Goal: Task Accomplishment & Management: Use online tool/utility

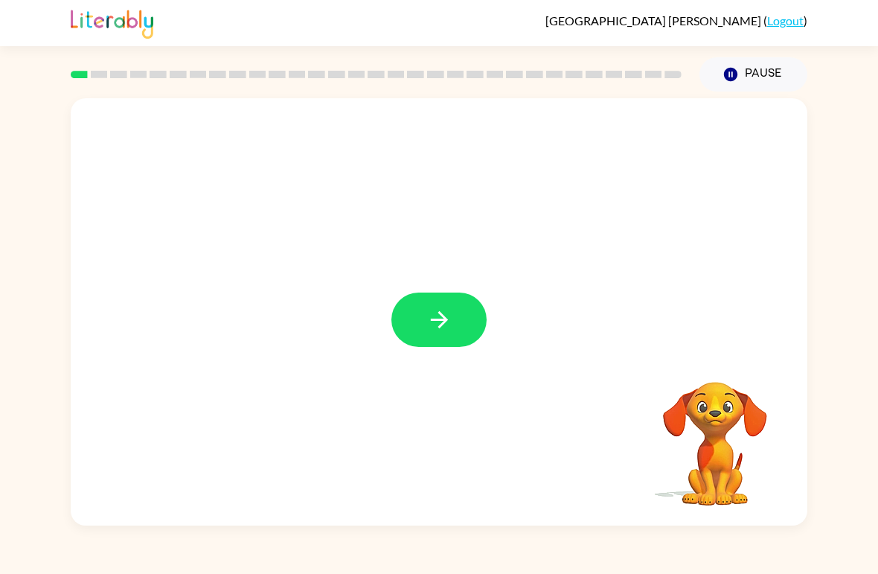
click at [432, 307] on icon "button" at bounding box center [439, 320] width 26 height 26
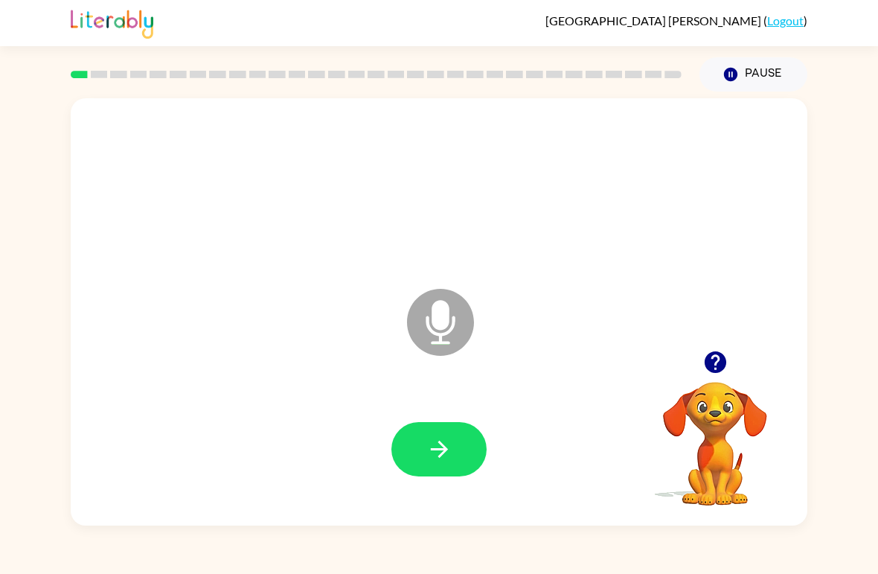
click at [450, 450] on icon "button" at bounding box center [439, 449] width 26 height 26
click at [429, 448] on icon "button" at bounding box center [439, 449] width 26 height 26
click at [472, 452] on button "button" at bounding box center [439, 449] width 95 height 54
click at [434, 428] on button "button" at bounding box center [439, 449] width 95 height 54
click at [434, 447] on icon "button" at bounding box center [439, 449] width 26 height 26
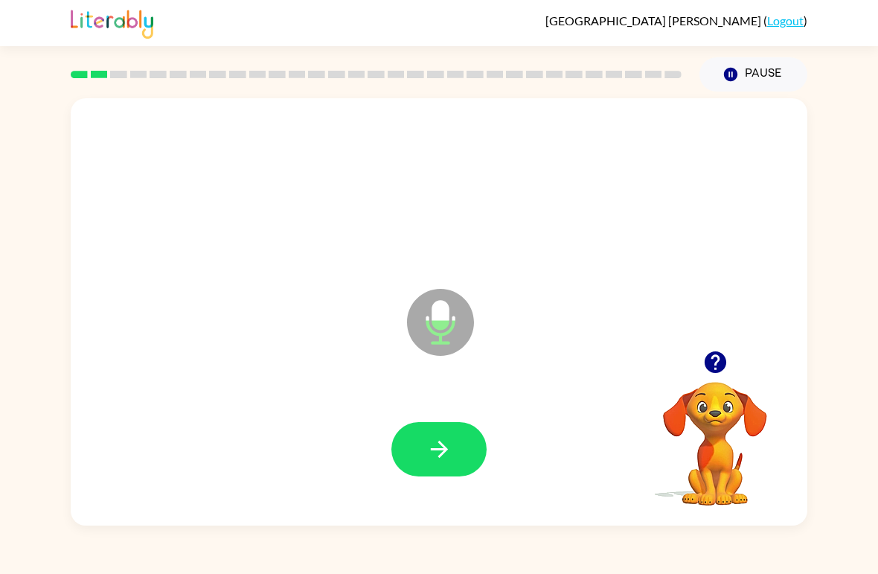
click at [438, 456] on icon "button" at bounding box center [439, 449] width 26 height 26
click at [443, 444] on icon "button" at bounding box center [439, 449] width 26 height 26
click at [441, 447] on icon "button" at bounding box center [439, 449] width 26 height 26
click at [446, 453] on icon "button" at bounding box center [439, 449] width 26 height 26
click at [441, 450] on icon "button" at bounding box center [438, 449] width 17 height 17
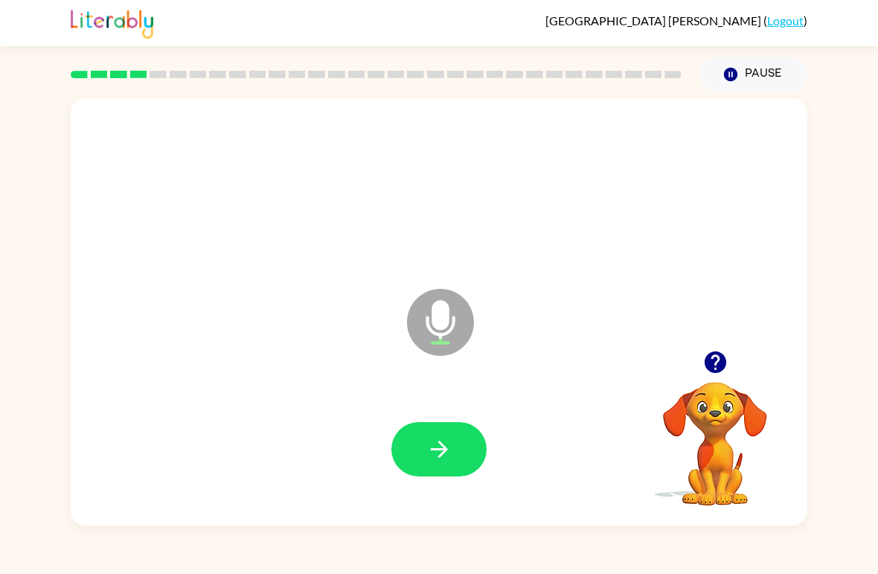
click at [444, 438] on icon "button" at bounding box center [439, 449] width 26 height 26
click at [421, 402] on div at bounding box center [439, 450] width 707 height 123
click at [447, 450] on icon "button" at bounding box center [438, 449] width 17 height 17
click at [445, 435] on button "button" at bounding box center [439, 449] width 95 height 54
click at [464, 438] on button "button" at bounding box center [439, 449] width 95 height 54
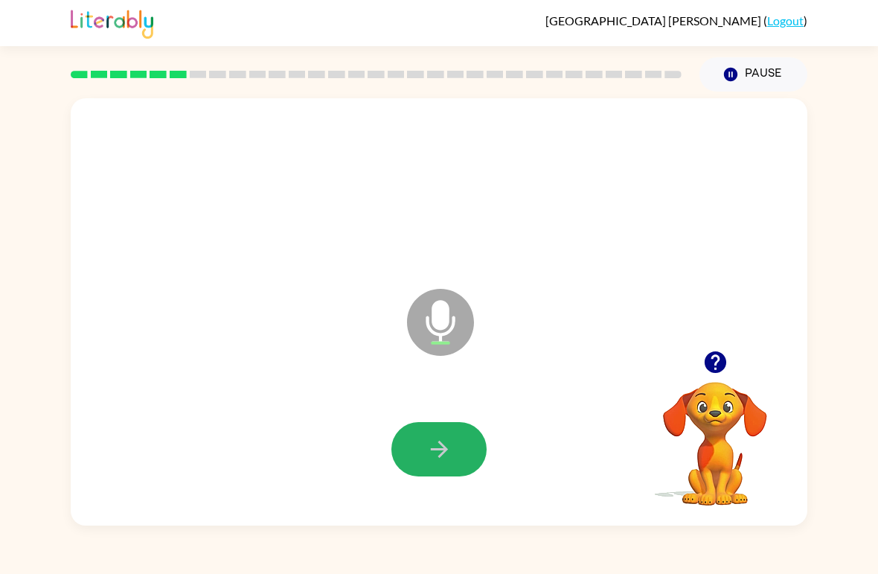
click at [409, 449] on button "button" at bounding box center [439, 449] width 95 height 54
click at [441, 449] on icon "button" at bounding box center [439, 449] width 26 height 26
click at [419, 444] on button "button" at bounding box center [439, 449] width 95 height 54
click at [459, 439] on button "button" at bounding box center [439, 449] width 95 height 54
click at [463, 456] on button "button" at bounding box center [439, 449] width 95 height 54
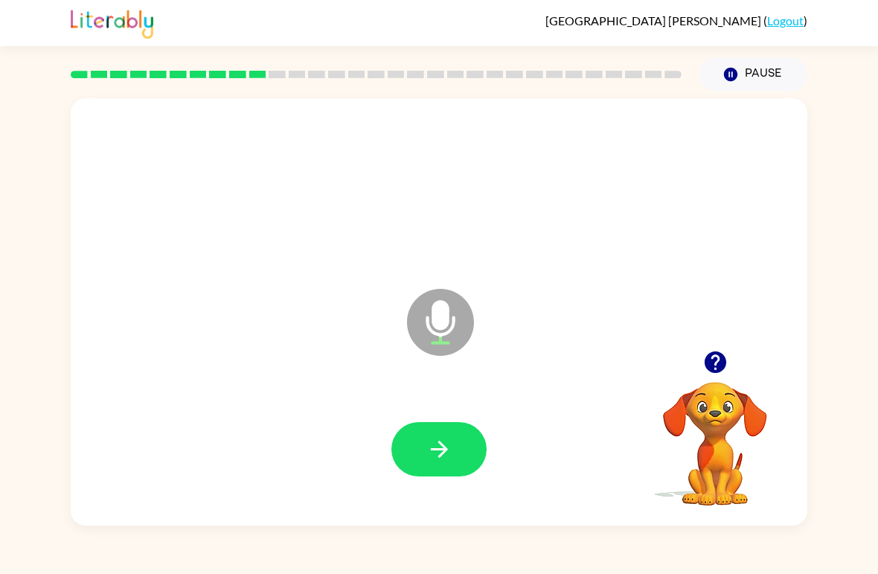
click at [406, 464] on button "button" at bounding box center [439, 449] width 95 height 54
click at [489, 426] on div at bounding box center [439, 450] width 707 height 123
click at [497, 468] on div at bounding box center [439, 450] width 707 height 123
click at [444, 464] on button "button" at bounding box center [439, 449] width 95 height 54
click at [710, 372] on icon "button" at bounding box center [715, 362] width 22 height 22
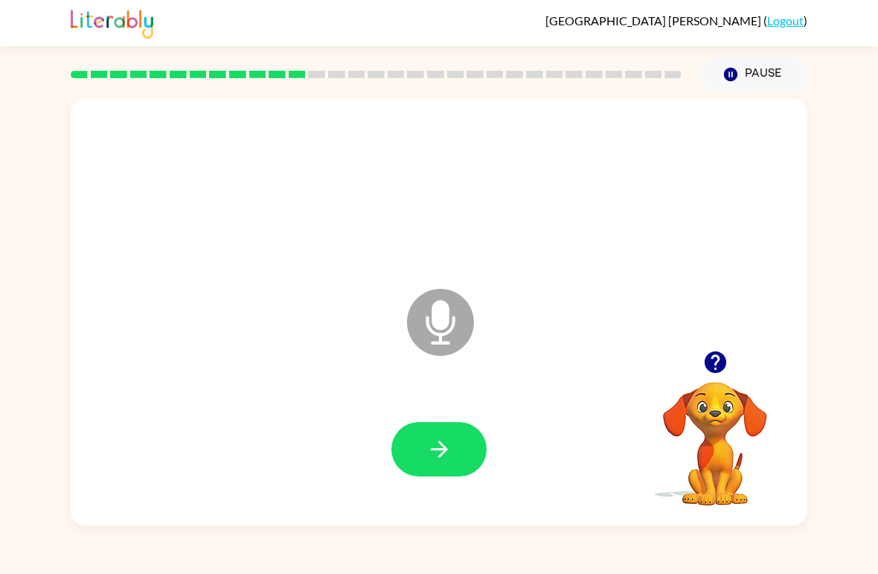
click at [426, 442] on icon "button" at bounding box center [439, 449] width 26 height 26
click at [441, 409] on div at bounding box center [439, 450] width 707 height 123
click at [429, 426] on button "button" at bounding box center [439, 449] width 95 height 54
click at [440, 439] on icon "button" at bounding box center [439, 449] width 26 height 26
click at [441, 432] on button "button" at bounding box center [439, 449] width 95 height 54
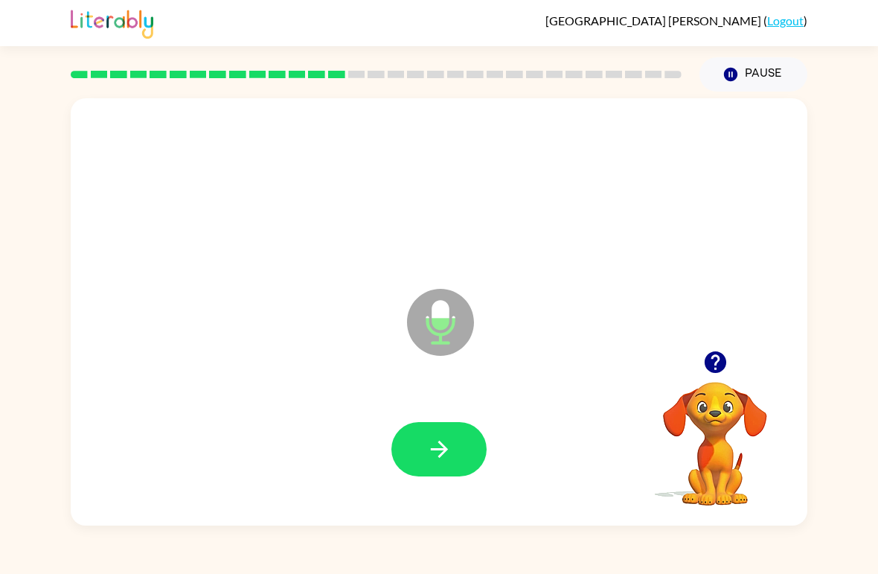
click at [447, 446] on icon "button" at bounding box center [439, 449] width 26 height 26
click at [437, 437] on icon "button" at bounding box center [439, 449] width 26 height 26
click at [429, 437] on icon "button" at bounding box center [439, 449] width 26 height 26
click at [444, 429] on button "button" at bounding box center [439, 449] width 95 height 54
click at [433, 414] on div at bounding box center [439, 450] width 707 height 123
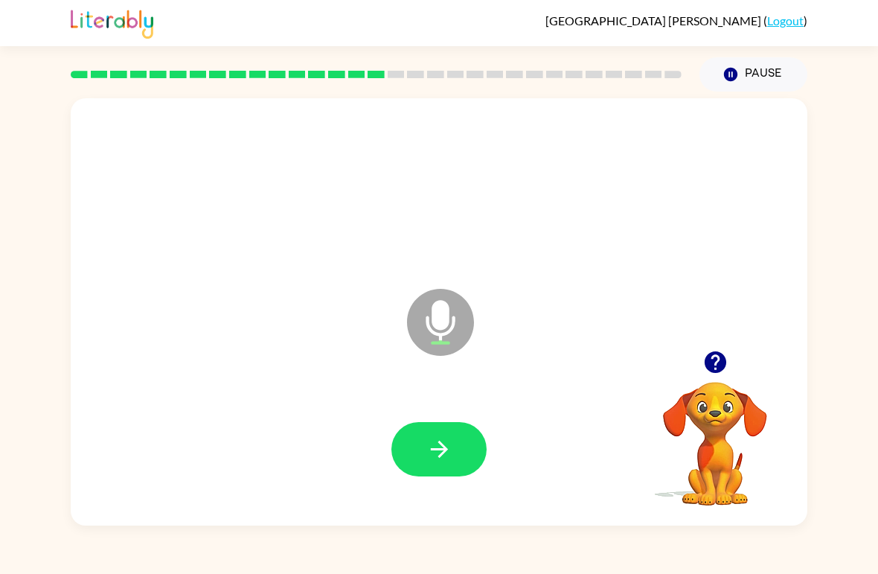
click at [450, 459] on icon "button" at bounding box center [439, 449] width 26 height 26
click at [435, 453] on icon "button" at bounding box center [439, 449] width 26 height 26
click at [432, 449] on icon "button" at bounding box center [439, 449] width 26 height 26
click at [448, 432] on button "button" at bounding box center [439, 449] width 95 height 54
click at [414, 435] on button "button" at bounding box center [439, 449] width 95 height 54
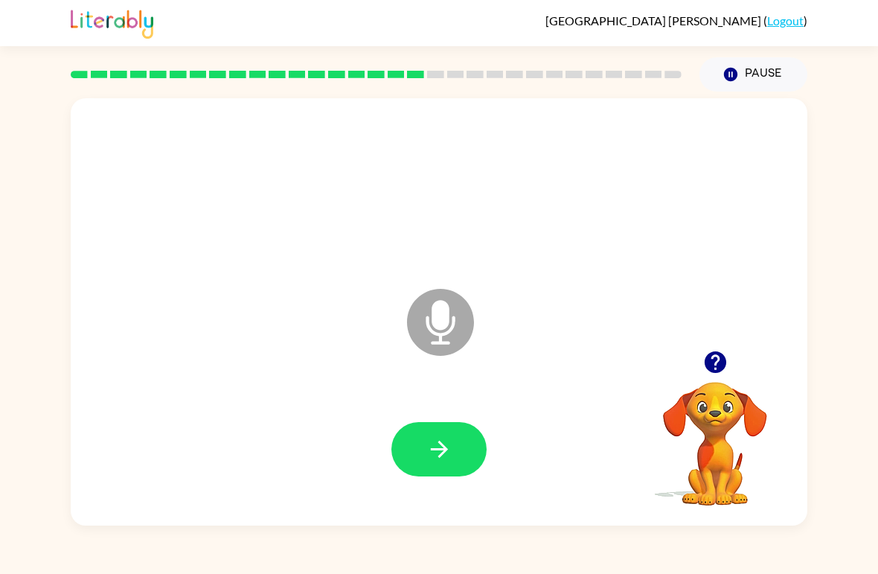
click at [435, 438] on icon "button" at bounding box center [439, 449] width 26 height 26
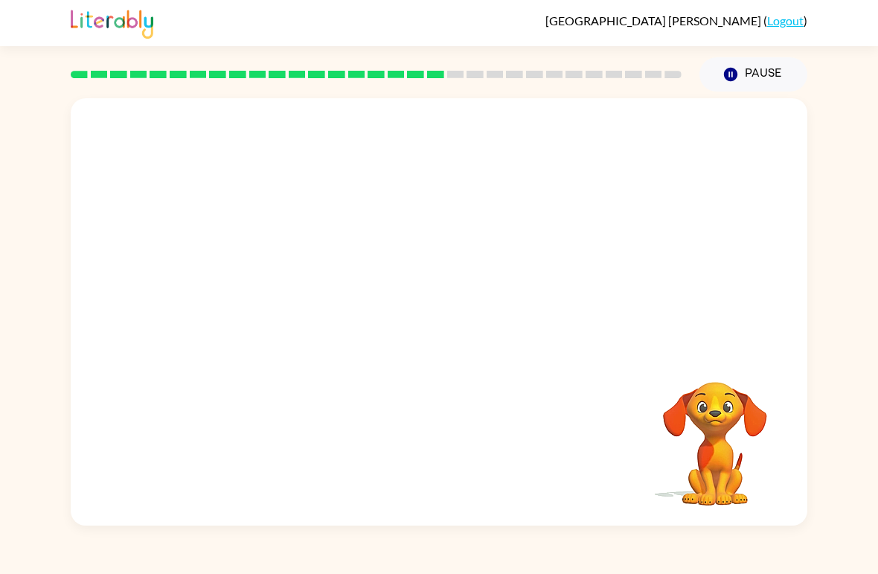
click at [726, 67] on icon "Pause" at bounding box center [731, 74] width 16 height 16
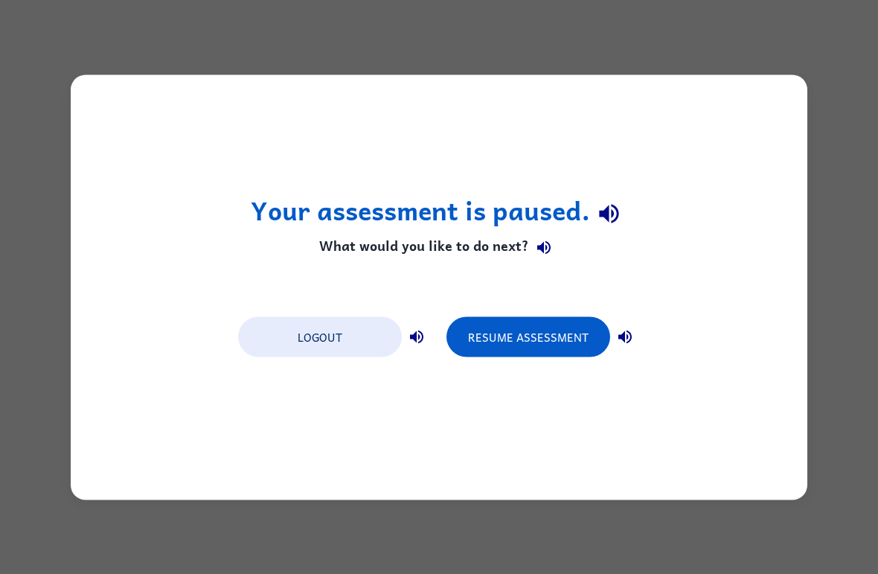
click at [520, 325] on button "Resume Assessment" at bounding box center [529, 336] width 164 height 40
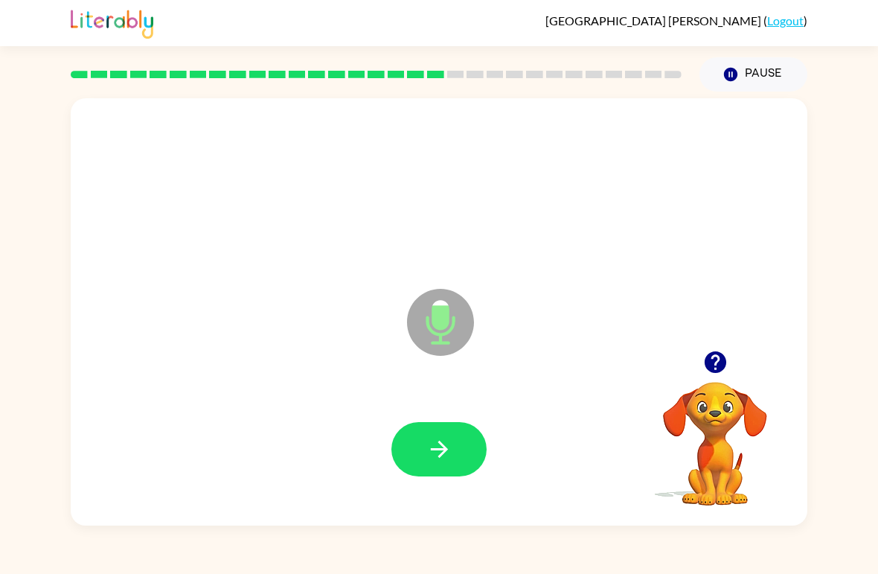
click at [416, 447] on button "button" at bounding box center [439, 449] width 95 height 54
click at [742, 348] on div at bounding box center [715, 362] width 149 height 38
click at [692, 356] on div at bounding box center [715, 362] width 149 height 38
click at [691, 355] on div at bounding box center [715, 362] width 149 height 38
click at [713, 355] on icon "button" at bounding box center [715, 362] width 22 height 22
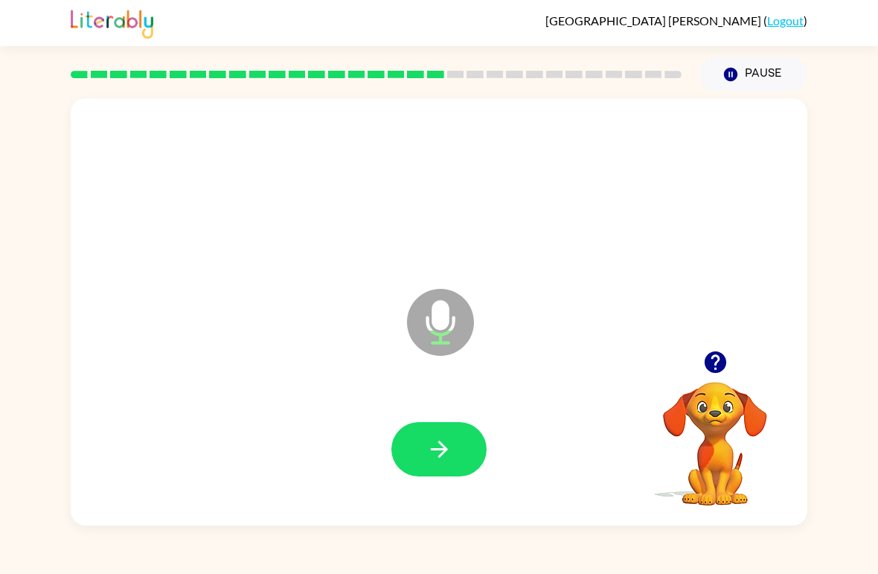
click at [432, 450] on icon "button" at bounding box center [438, 449] width 17 height 17
click at [440, 439] on icon "button" at bounding box center [439, 449] width 26 height 26
click at [430, 442] on icon "button" at bounding box center [439, 449] width 26 height 26
click at [424, 452] on button "button" at bounding box center [439, 449] width 95 height 54
click at [430, 462] on icon "button" at bounding box center [439, 449] width 26 height 26
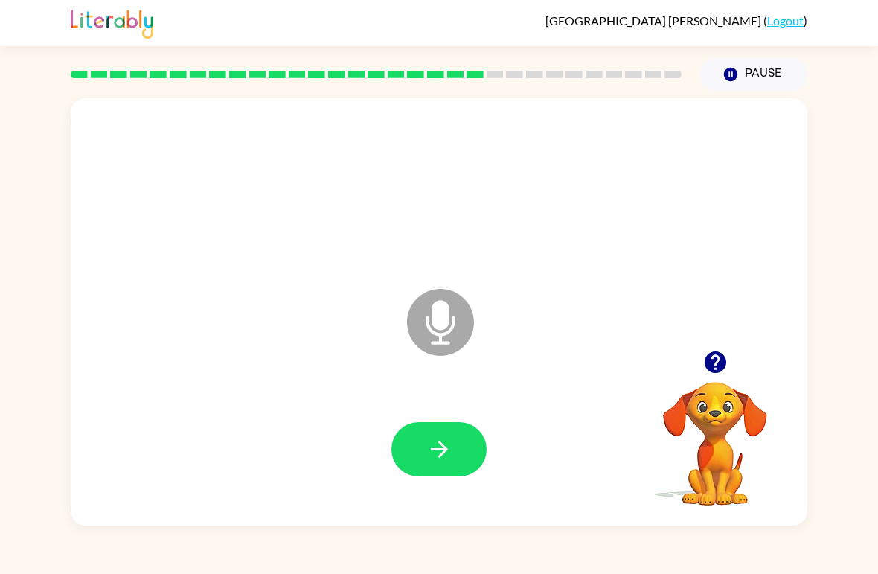
click at [426, 445] on icon "button" at bounding box center [439, 449] width 26 height 26
click at [420, 418] on div at bounding box center [439, 450] width 707 height 123
click at [429, 465] on button "button" at bounding box center [439, 449] width 95 height 54
click at [423, 441] on button "button" at bounding box center [439, 449] width 95 height 54
click at [441, 435] on button "button" at bounding box center [439, 449] width 95 height 54
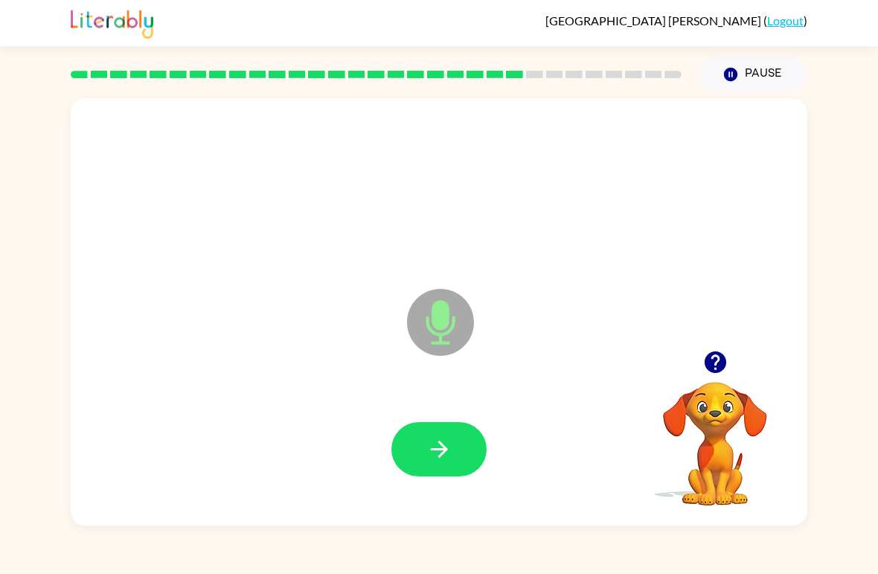
click at [429, 440] on icon "button" at bounding box center [439, 449] width 26 height 26
click at [424, 442] on button "button" at bounding box center [439, 449] width 95 height 54
click at [426, 435] on button "button" at bounding box center [439, 449] width 95 height 54
click at [428, 449] on icon "button" at bounding box center [439, 449] width 26 height 26
click at [434, 427] on button "button" at bounding box center [439, 449] width 95 height 54
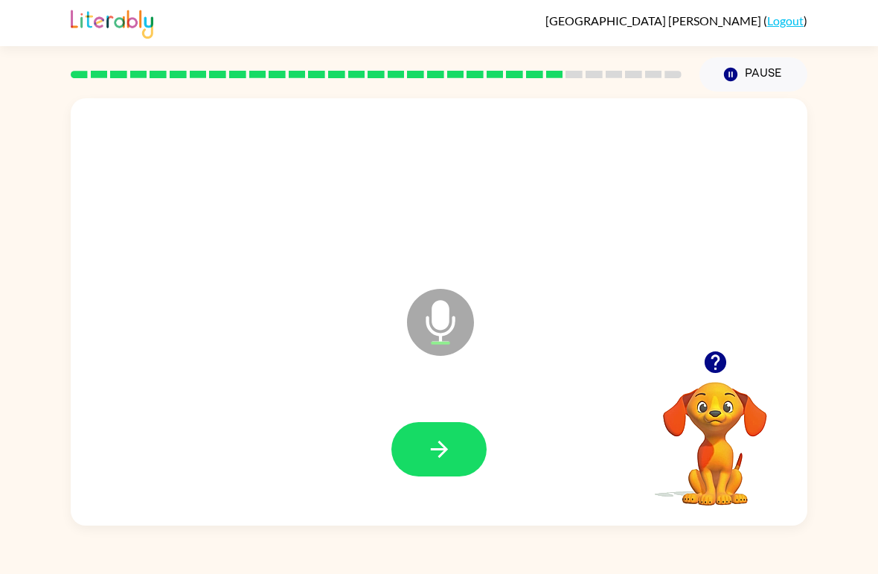
click at [446, 446] on icon "button" at bounding box center [439, 449] width 26 height 26
click at [427, 455] on icon "button" at bounding box center [439, 449] width 26 height 26
click at [435, 432] on button "button" at bounding box center [439, 449] width 95 height 54
click at [432, 432] on button "button" at bounding box center [439, 449] width 95 height 54
click at [424, 444] on button "button" at bounding box center [439, 449] width 95 height 54
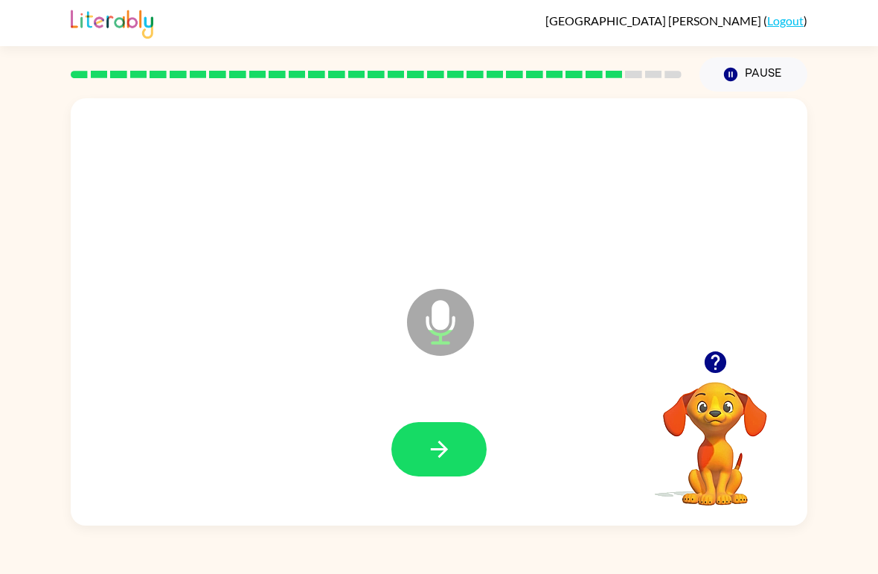
click at [450, 441] on icon "button" at bounding box center [439, 449] width 26 height 26
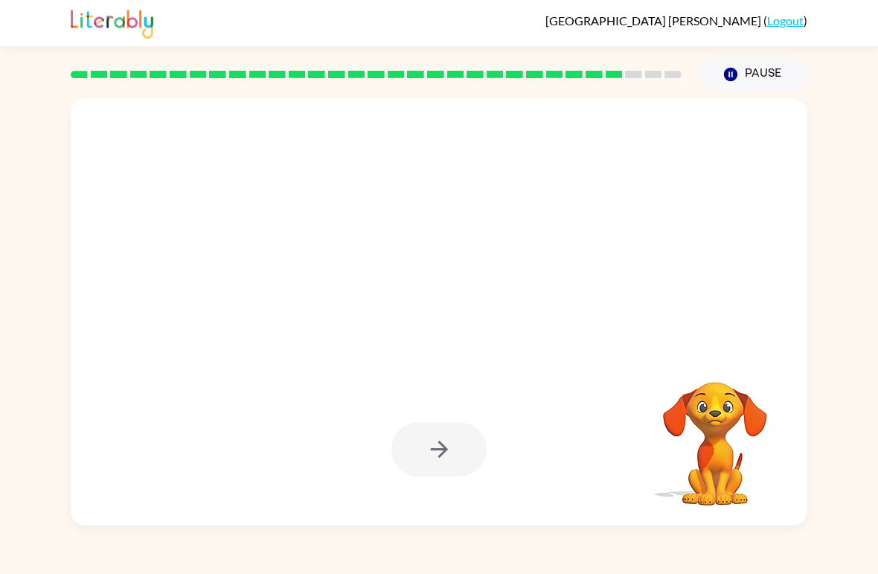
click at [3, 524] on div "Your browser must support playing .mp4 files to use Literably. Please try using…" at bounding box center [439, 309] width 878 height 434
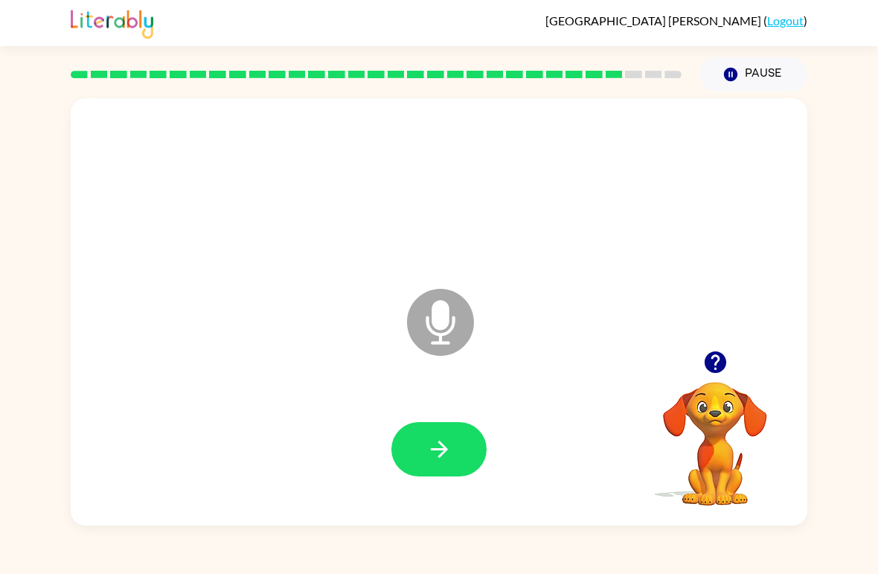
click at [425, 442] on button "button" at bounding box center [439, 449] width 95 height 54
click at [415, 443] on button "button" at bounding box center [439, 449] width 95 height 54
click at [435, 439] on icon "button" at bounding box center [439, 449] width 26 height 26
click at [417, 441] on button "button" at bounding box center [439, 449] width 95 height 54
click at [434, 450] on icon "button" at bounding box center [438, 449] width 17 height 17
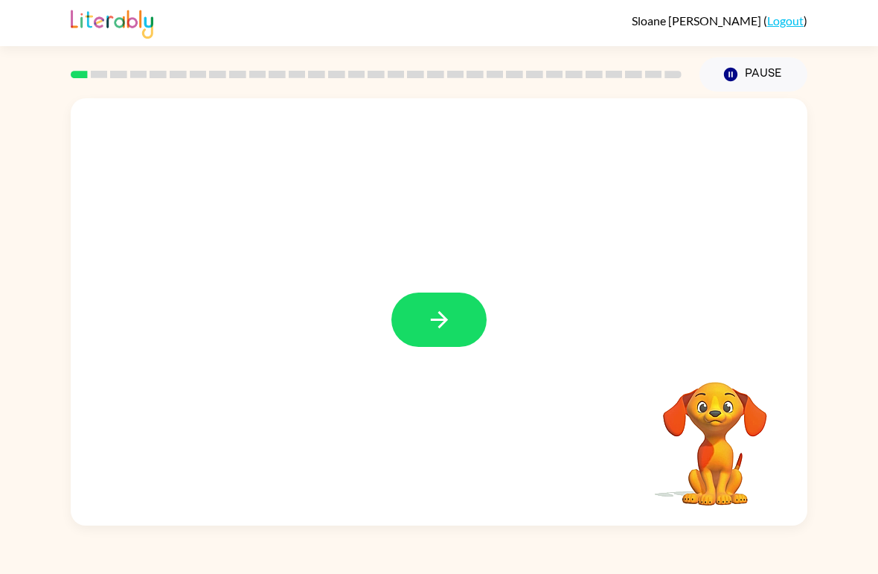
click at [453, 322] on button "button" at bounding box center [439, 320] width 95 height 54
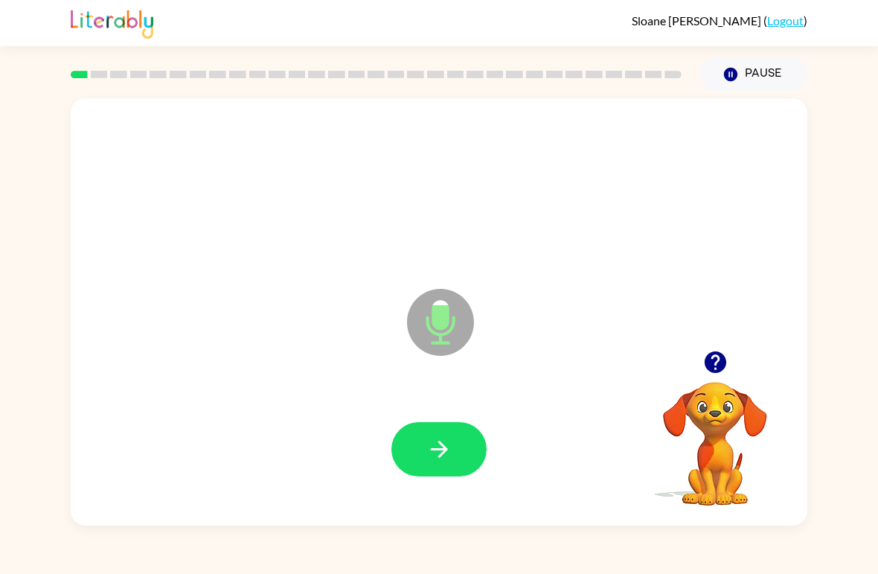
click at [427, 430] on button "button" at bounding box center [439, 449] width 95 height 54
click at [425, 448] on button "button" at bounding box center [439, 449] width 95 height 54
click at [444, 450] on icon "button" at bounding box center [438, 449] width 17 height 17
click at [456, 450] on button "button" at bounding box center [439, 449] width 95 height 54
click at [459, 441] on button "button" at bounding box center [439, 449] width 95 height 54
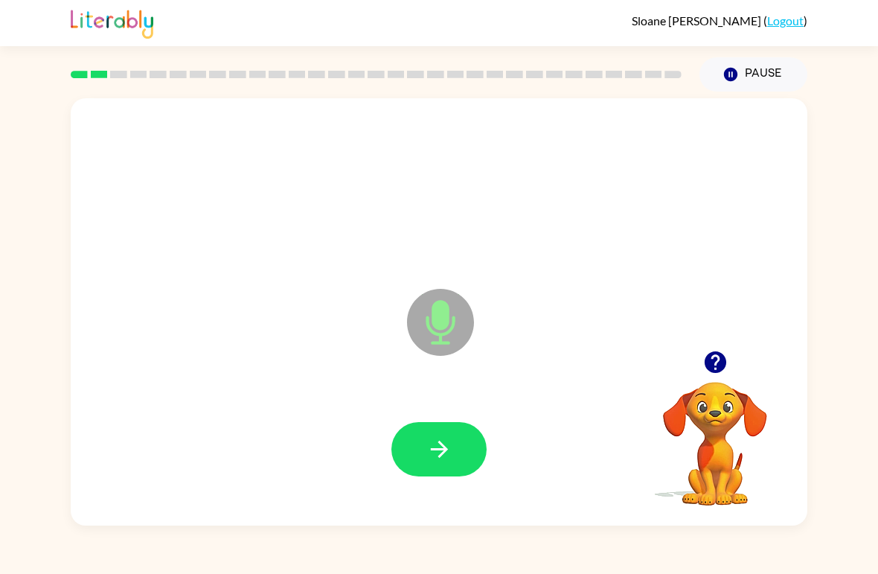
click at [453, 455] on button "button" at bounding box center [439, 449] width 95 height 54
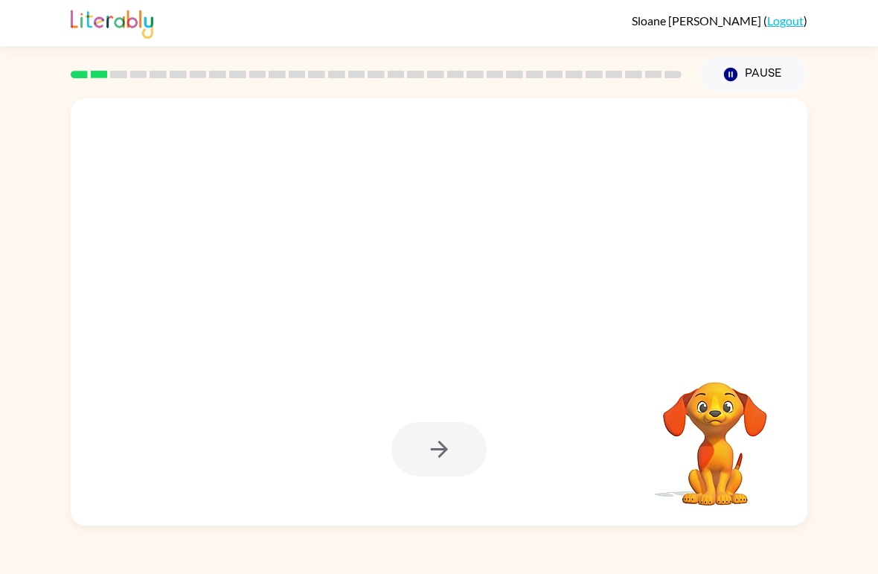
click at [259, 36] on div "Sloane McElveen ( Logout )" at bounding box center [439, 23] width 737 height 46
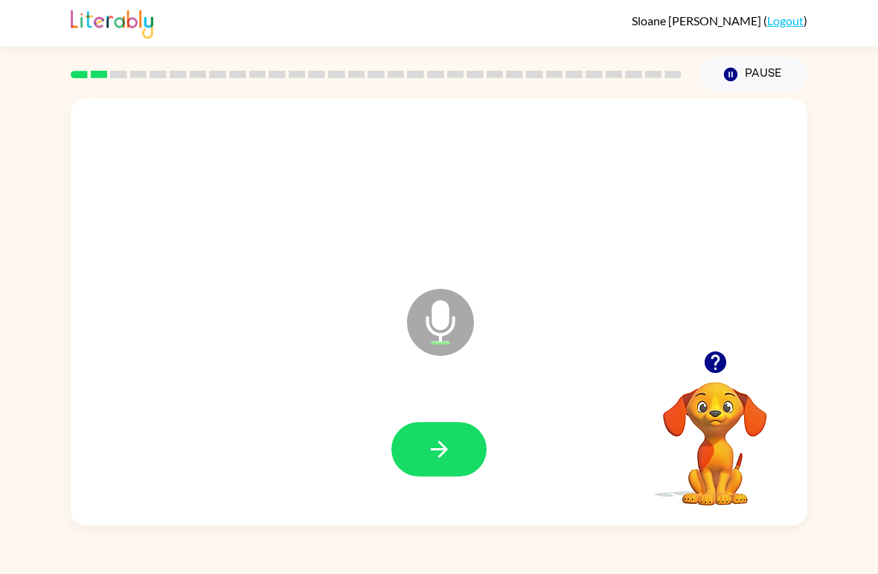
click at [733, 345] on div at bounding box center [715, 362] width 149 height 38
click at [694, 377] on div at bounding box center [715, 362] width 149 height 38
click at [718, 365] on icon "button" at bounding box center [715, 362] width 22 height 22
click at [466, 442] on button "button" at bounding box center [439, 449] width 95 height 54
click at [452, 448] on icon "button" at bounding box center [439, 449] width 26 height 26
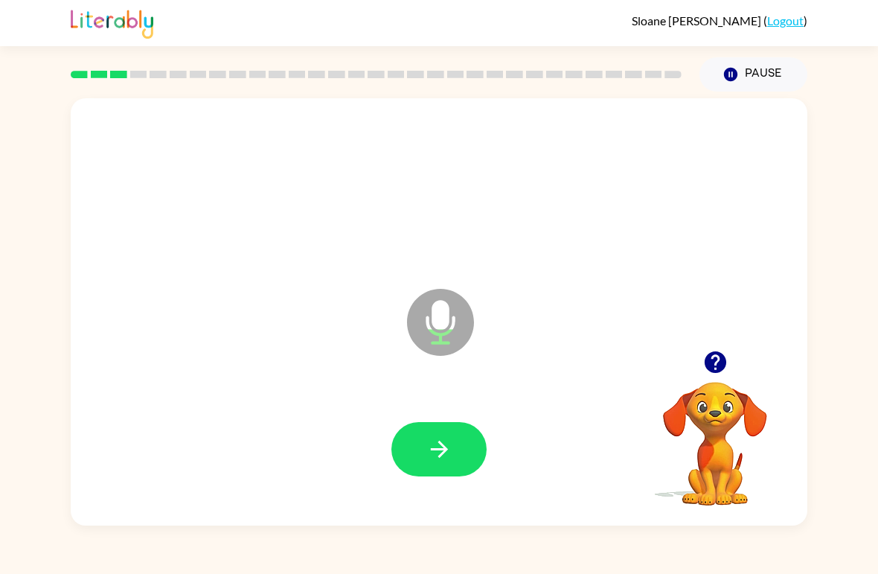
click at [456, 437] on button "button" at bounding box center [439, 449] width 95 height 54
click at [450, 450] on icon "button" at bounding box center [439, 449] width 26 height 26
click at [470, 444] on button "button" at bounding box center [439, 449] width 95 height 54
click at [438, 443] on icon "button" at bounding box center [439, 449] width 26 height 26
click at [461, 450] on button "button" at bounding box center [439, 449] width 95 height 54
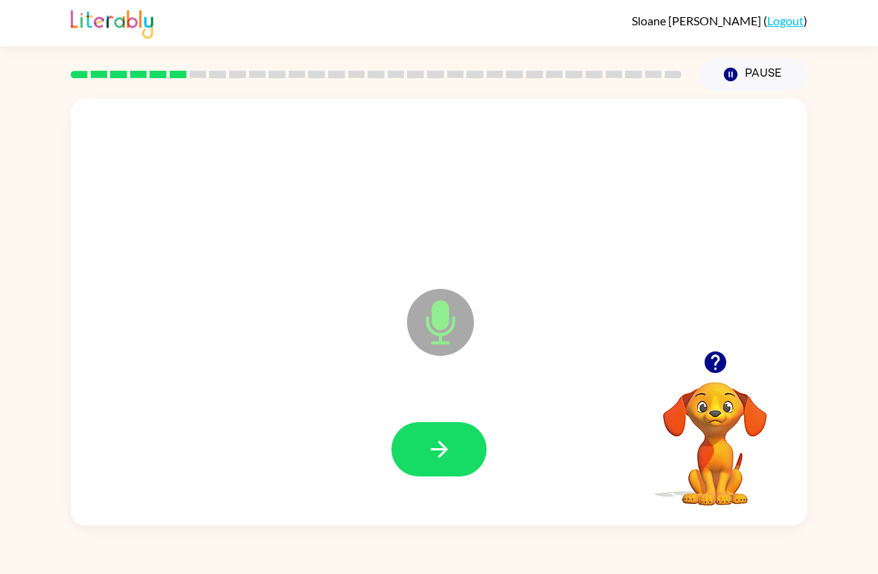
click at [457, 446] on button "button" at bounding box center [439, 449] width 95 height 54
click at [454, 458] on button "button" at bounding box center [439, 449] width 95 height 54
click at [458, 444] on button "button" at bounding box center [439, 449] width 95 height 54
click at [445, 439] on icon "button" at bounding box center [439, 449] width 26 height 26
click at [449, 444] on icon "button" at bounding box center [439, 449] width 26 height 26
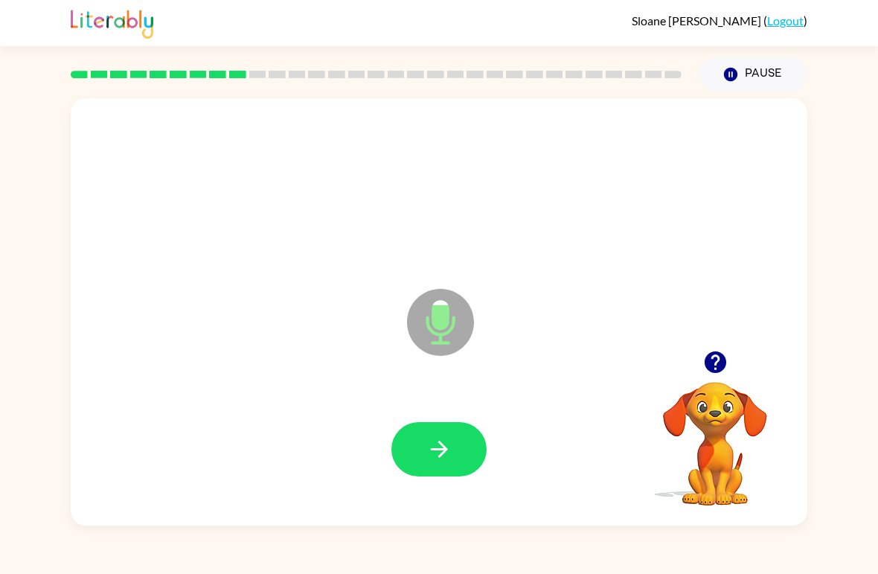
click at [447, 464] on button "button" at bounding box center [439, 449] width 95 height 54
click at [457, 448] on button "button" at bounding box center [439, 449] width 95 height 54
click at [464, 457] on button "button" at bounding box center [439, 449] width 95 height 54
click at [728, 341] on div "Microphone The Microphone is here when it is your turn to talk" at bounding box center [439, 311] width 737 height 427
click at [711, 372] on icon "button" at bounding box center [715, 362] width 22 height 22
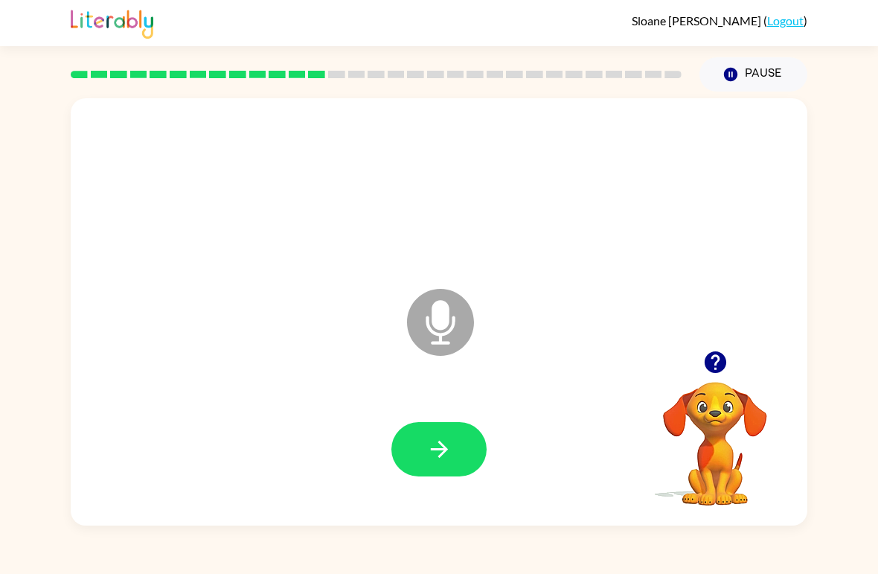
click at [464, 454] on button "button" at bounding box center [439, 449] width 95 height 54
click at [447, 452] on icon "button" at bounding box center [439, 449] width 26 height 26
click at [458, 434] on button "button" at bounding box center [439, 449] width 95 height 54
click at [439, 447] on icon "button" at bounding box center [439, 449] width 26 height 26
click at [421, 454] on button "button" at bounding box center [439, 449] width 95 height 54
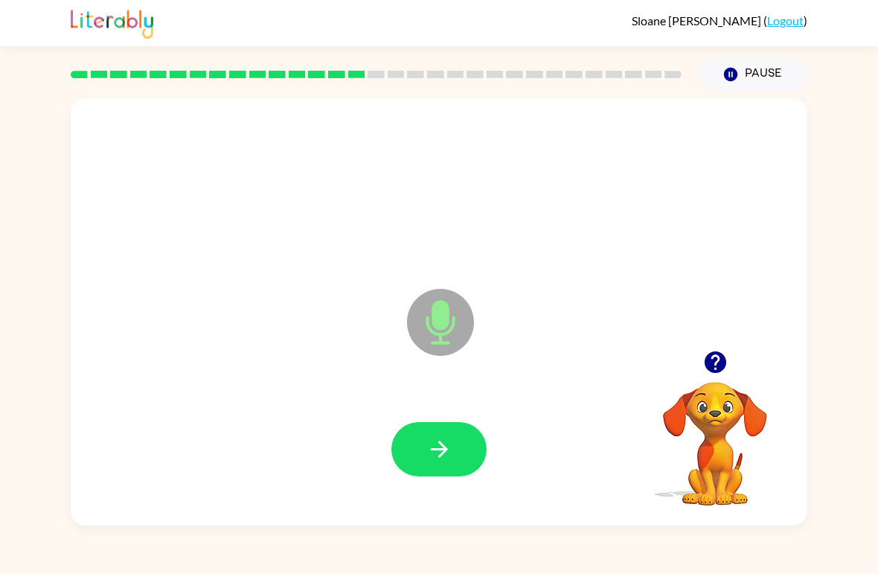
click at [441, 447] on icon "button" at bounding box center [439, 449] width 26 height 26
click at [438, 448] on icon "button" at bounding box center [439, 449] width 26 height 26
click at [430, 450] on icon "button" at bounding box center [439, 449] width 26 height 26
click at [447, 454] on icon "button" at bounding box center [439, 449] width 26 height 26
click at [443, 456] on icon "button" at bounding box center [439, 449] width 26 height 26
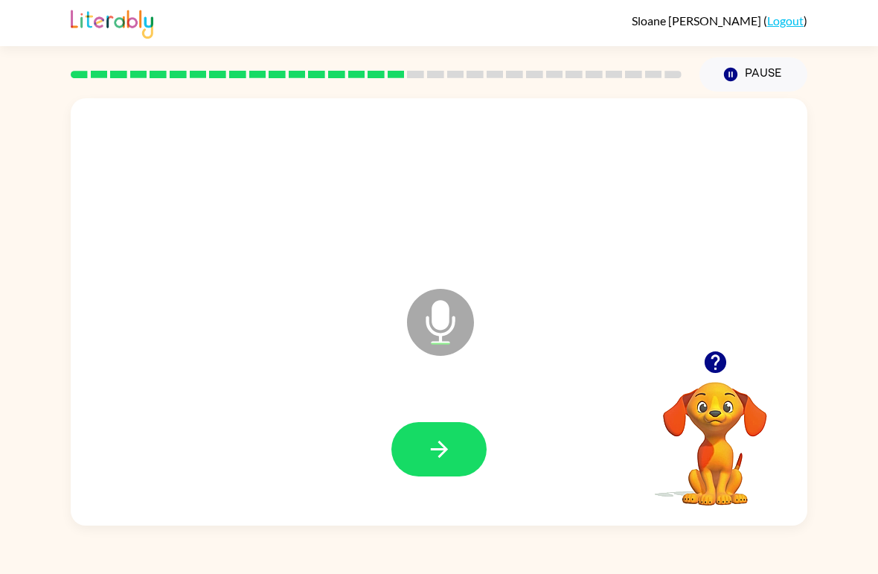
click at [444, 458] on icon "button" at bounding box center [439, 449] width 26 height 26
click at [450, 461] on icon "button" at bounding box center [439, 449] width 26 height 26
click at [435, 467] on button "button" at bounding box center [439, 449] width 95 height 54
click at [436, 440] on icon "button" at bounding box center [439, 449] width 26 height 26
click at [444, 447] on icon "button" at bounding box center [438, 449] width 17 height 17
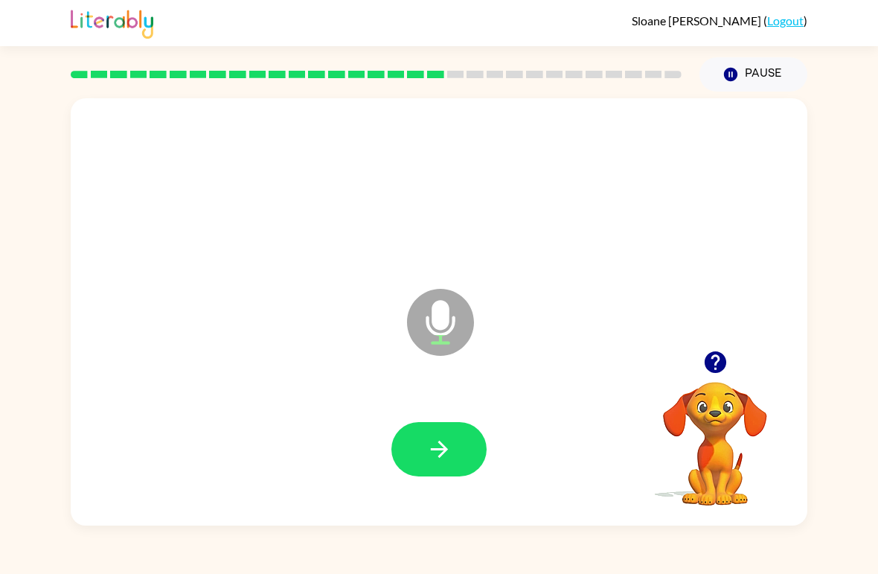
click at [453, 449] on button "button" at bounding box center [439, 449] width 95 height 54
click at [456, 446] on button "button" at bounding box center [439, 449] width 95 height 54
click at [717, 362] on icon "button" at bounding box center [716, 362] width 26 height 26
click at [464, 455] on button "button" at bounding box center [439, 449] width 95 height 54
click at [456, 444] on button "button" at bounding box center [439, 449] width 95 height 54
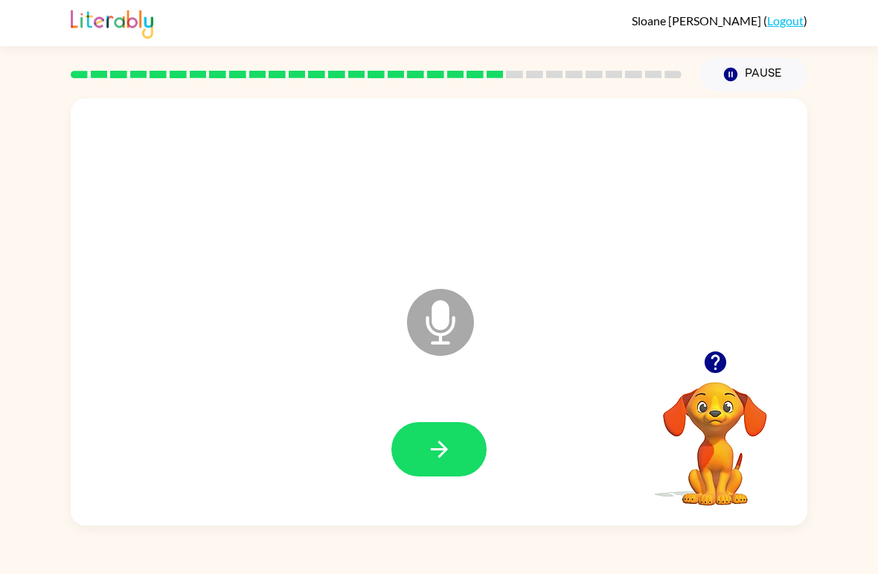
click at [715, 368] on icon "button" at bounding box center [716, 362] width 26 height 26
click at [441, 444] on icon "button" at bounding box center [438, 449] width 17 height 17
click at [443, 434] on button "button" at bounding box center [439, 449] width 95 height 54
click at [459, 443] on button "button" at bounding box center [439, 449] width 95 height 54
click at [457, 456] on button "button" at bounding box center [439, 449] width 95 height 54
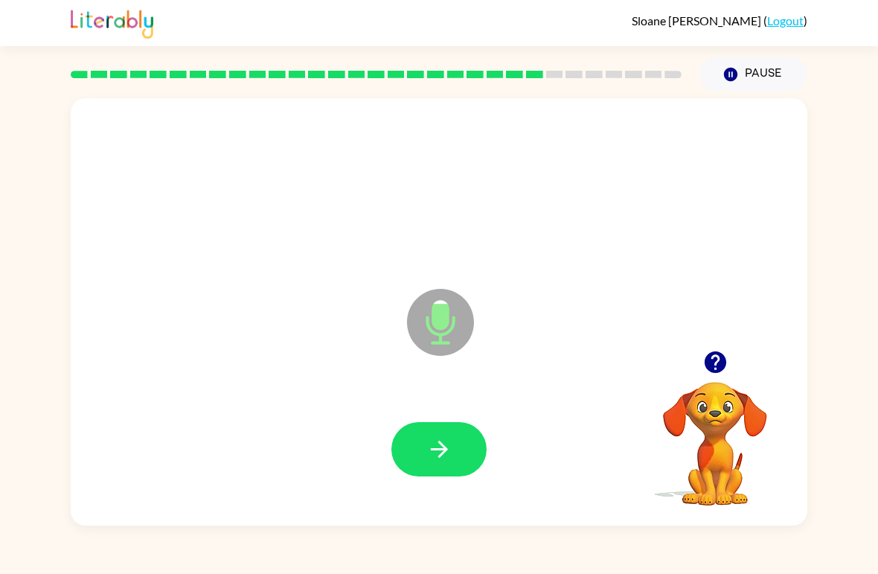
click at [442, 461] on icon "button" at bounding box center [439, 449] width 26 height 26
click at [456, 453] on button "button" at bounding box center [439, 449] width 95 height 54
click at [456, 431] on button "button" at bounding box center [439, 449] width 95 height 54
click at [464, 457] on button "button" at bounding box center [439, 449] width 95 height 54
click at [471, 449] on button "button" at bounding box center [439, 449] width 95 height 54
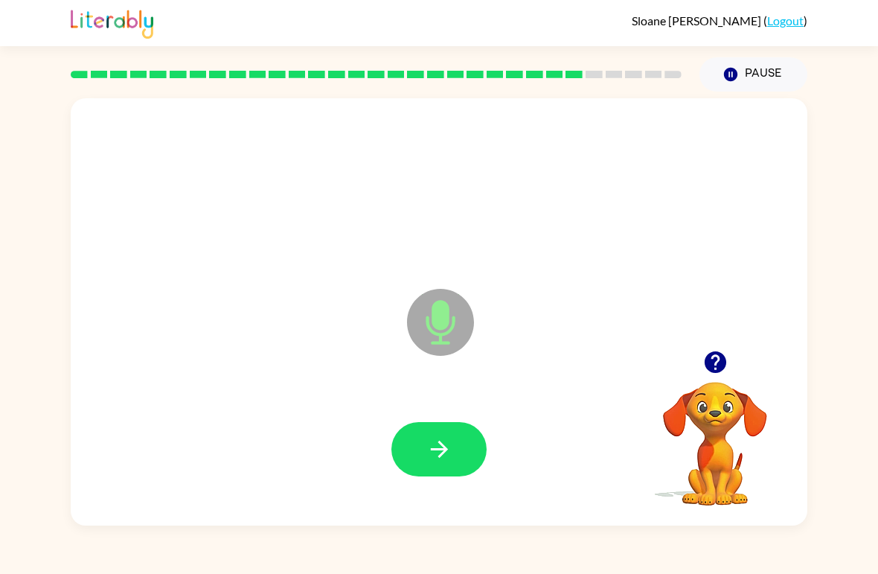
click at [447, 447] on icon "button" at bounding box center [439, 449] width 26 height 26
click at [438, 441] on icon "button" at bounding box center [439, 449] width 26 height 26
click at [450, 452] on icon "button" at bounding box center [439, 449] width 26 height 26
click at [429, 429] on button "button" at bounding box center [439, 449] width 95 height 54
click at [455, 444] on button "button" at bounding box center [439, 449] width 95 height 54
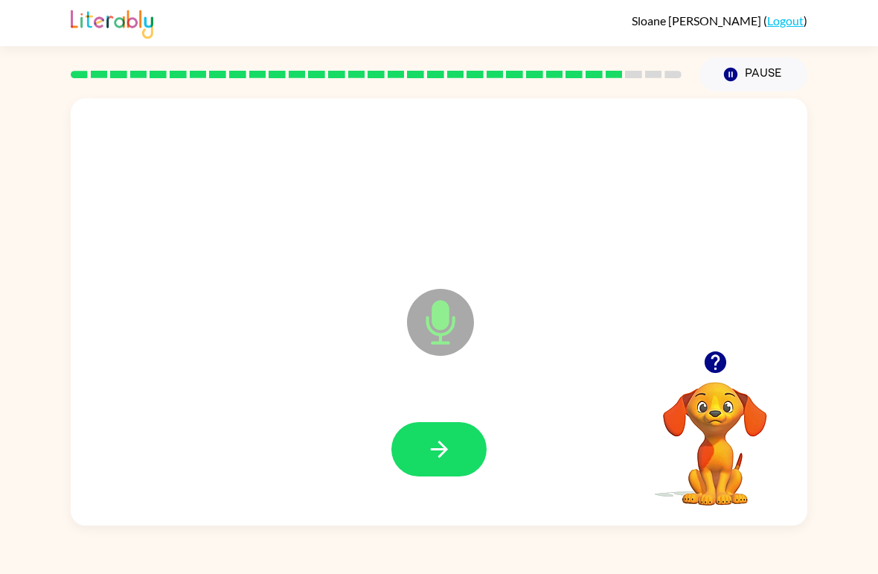
click at [457, 443] on button "button" at bounding box center [439, 449] width 95 height 54
click at [456, 450] on button "button" at bounding box center [439, 449] width 95 height 54
click at [444, 457] on icon "button" at bounding box center [439, 449] width 26 height 26
click at [464, 458] on button "button" at bounding box center [439, 449] width 95 height 54
click at [464, 445] on button "button" at bounding box center [439, 449] width 95 height 54
